Goal: Find specific page/section: Find specific page/section

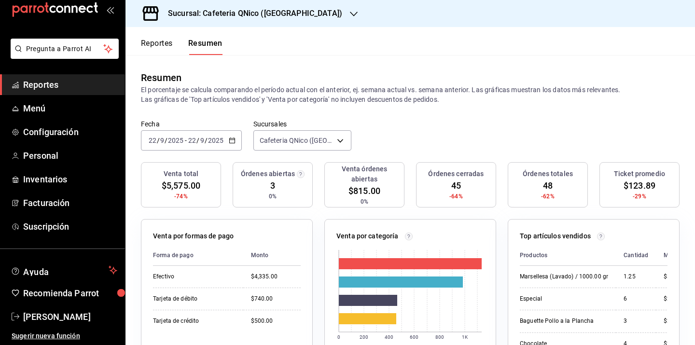
click at [191, 16] on h3 "Sucursal: Cafeteria QNico (Puebla)" at bounding box center [251, 14] width 182 height 12
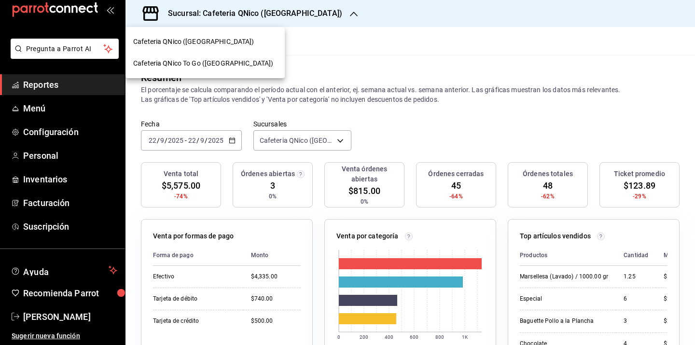
click at [177, 67] on span "Cafeteria QNico To Go ([GEOGRAPHIC_DATA])" at bounding box center [203, 63] width 140 height 10
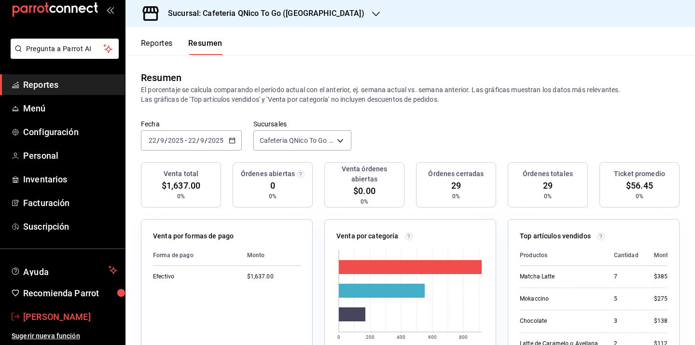
click at [59, 318] on span "[PERSON_NAME]" at bounding box center [70, 316] width 94 height 13
